Goal: Information Seeking & Learning: Learn about a topic

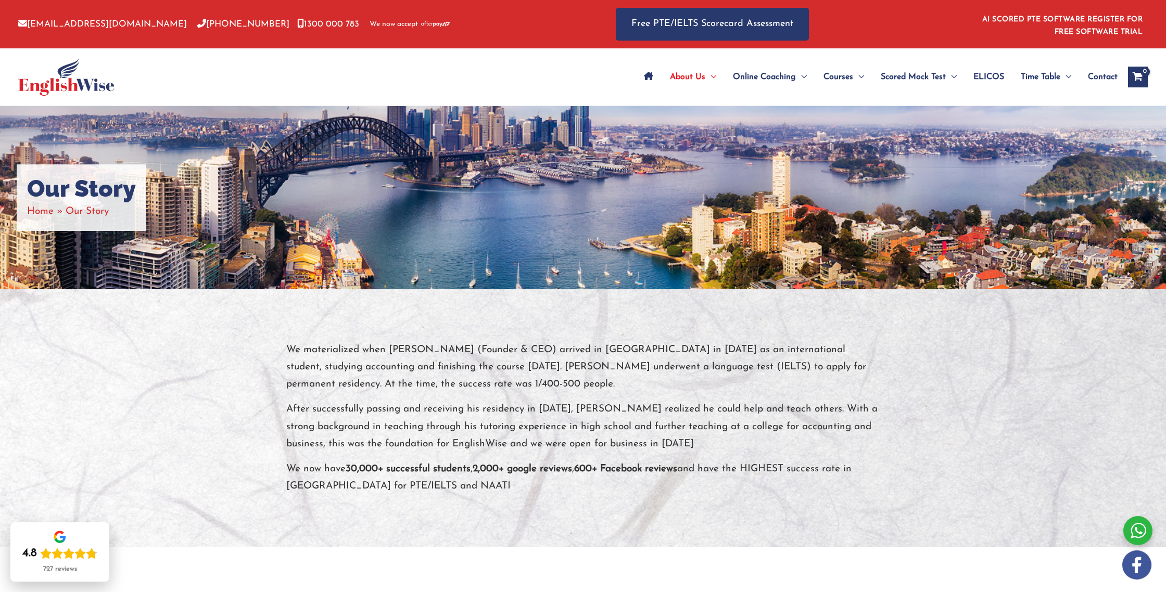
click at [974, 79] on span "ELICOS" at bounding box center [989, 77] width 31 height 36
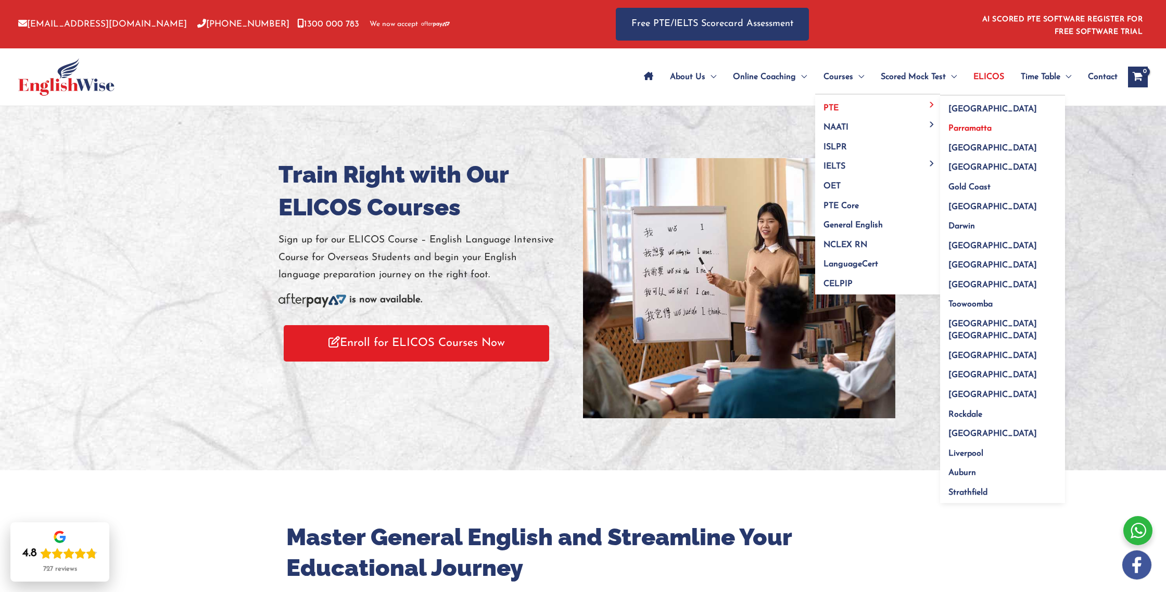
click at [975, 133] on span "Parramatta" at bounding box center [970, 128] width 43 height 8
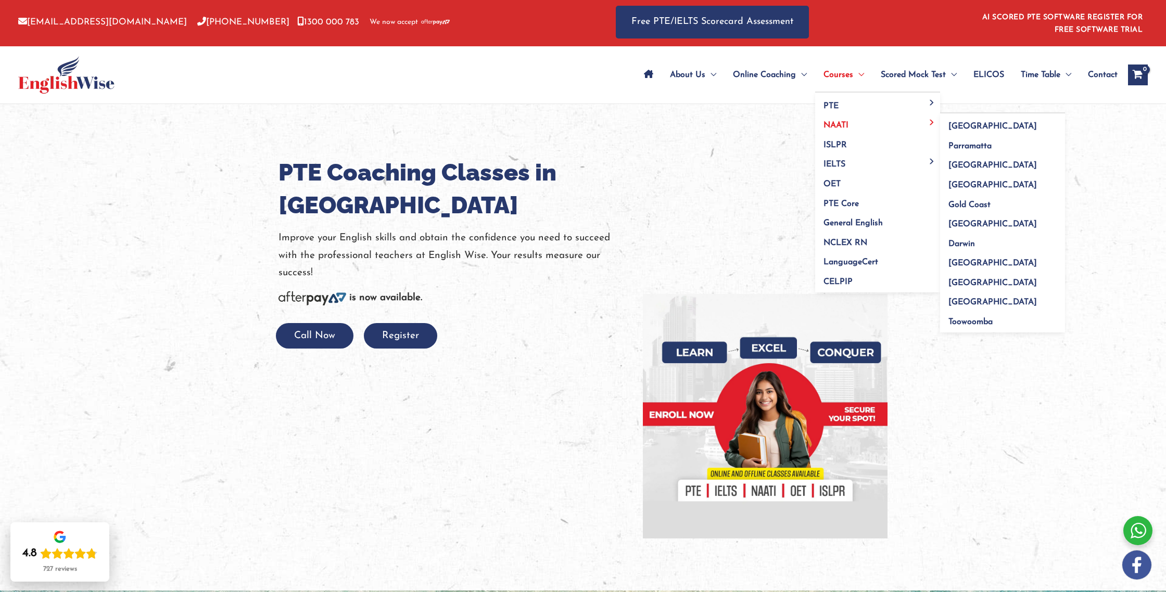
scroll to position [3, 0]
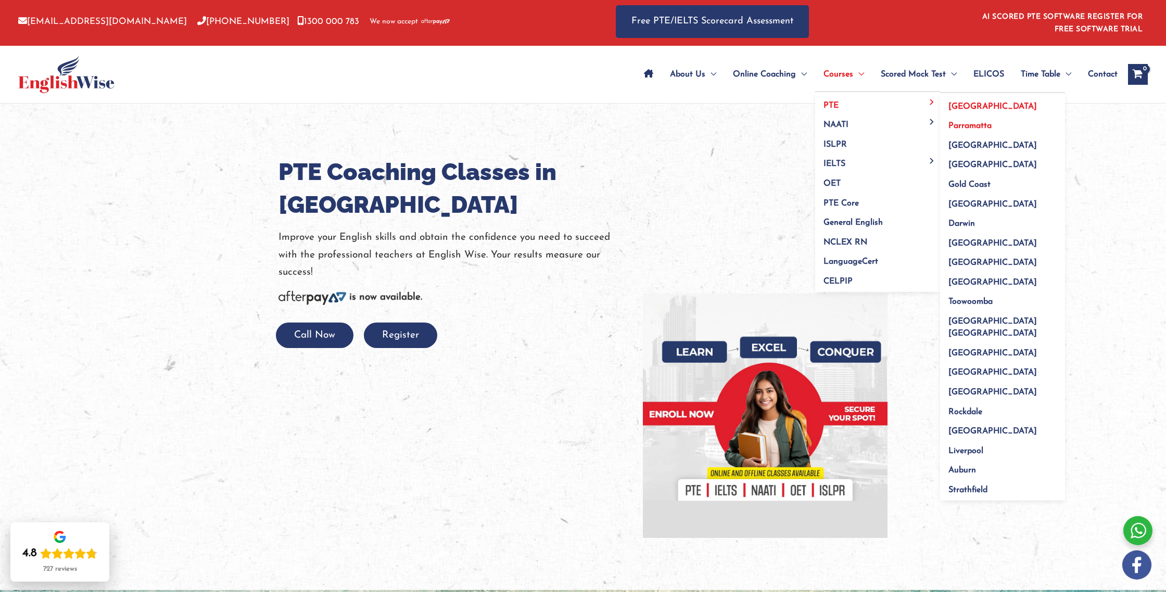
click at [958, 108] on link "[GEOGRAPHIC_DATA]" at bounding box center [1002, 103] width 125 height 20
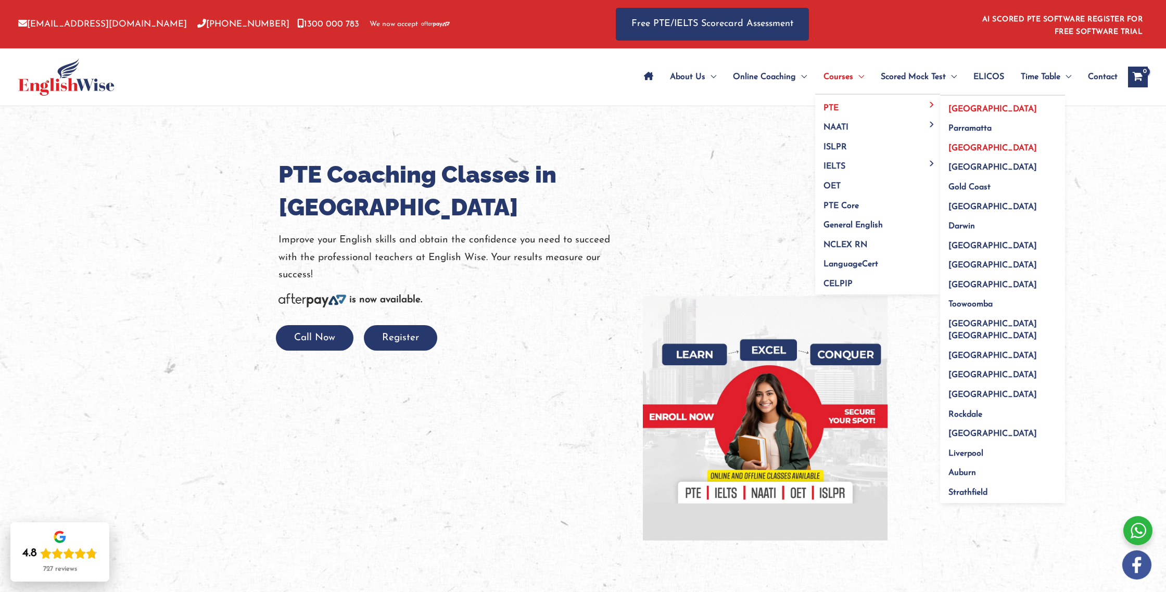
click at [970, 147] on span "[GEOGRAPHIC_DATA]" at bounding box center [993, 148] width 89 height 8
